Goal: Find specific page/section: Find specific page/section

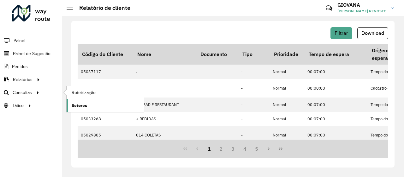
click at [91, 107] on link "Setores" at bounding box center [105, 105] width 77 height 13
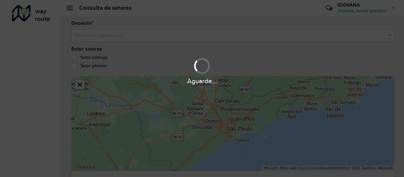
click at [122, 39] on div "Aguarde..." at bounding box center [202, 88] width 404 height 177
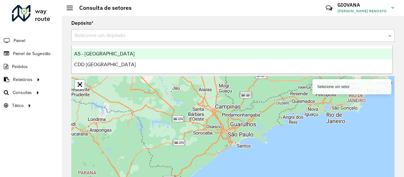
click at [189, 30] on div "Selecione um depósito" at bounding box center [233, 35] width 324 height 13
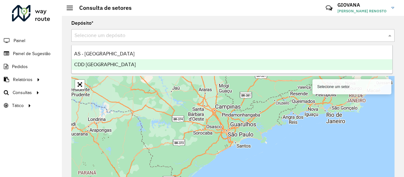
click at [117, 71] on ng-dropdown-panel "AS - [GEOGRAPHIC_DATA] CDD [GEOGRAPHIC_DATA]" at bounding box center [232, 59] width 322 height 29
click at [120, 64] on div "CDD [GEOGRAPHIC_DATA]" at bounding box center [232, 64] width 321 height 11
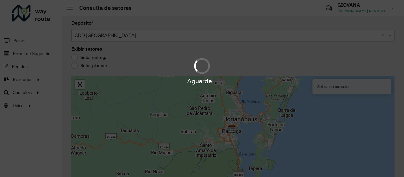
drag, startPoint x: 306, startPoint y: 155, endPoint x: 256, endPoint y: 126, distance: 58.4
click at [256, 126] on div "Aguarde..." at bounding box center [202, 88] width 404 height 177
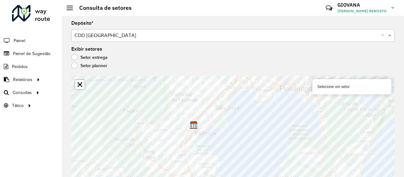
scroll to position [5, 0]
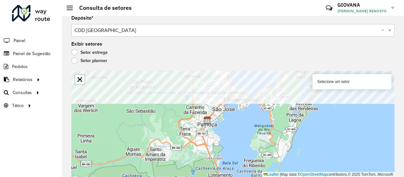
click at [238, 62] on formly-group "Depósito * Selecione um depósito × CDD [GEOGRAPHIC_DATA] × Exibir setores Setor…" at bounding box center [233, 96] width 324 height 161
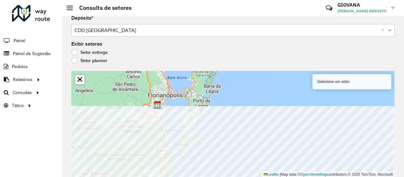
click at [229, 176] on html "Aguarde... Pop-up bloqueado! Seu navegador bloqueou automáticamente a abertura …" at bounding box center [202, 88] width 404 height 177
